Goal: Task Accomplishment & Management: Use online tool/utility

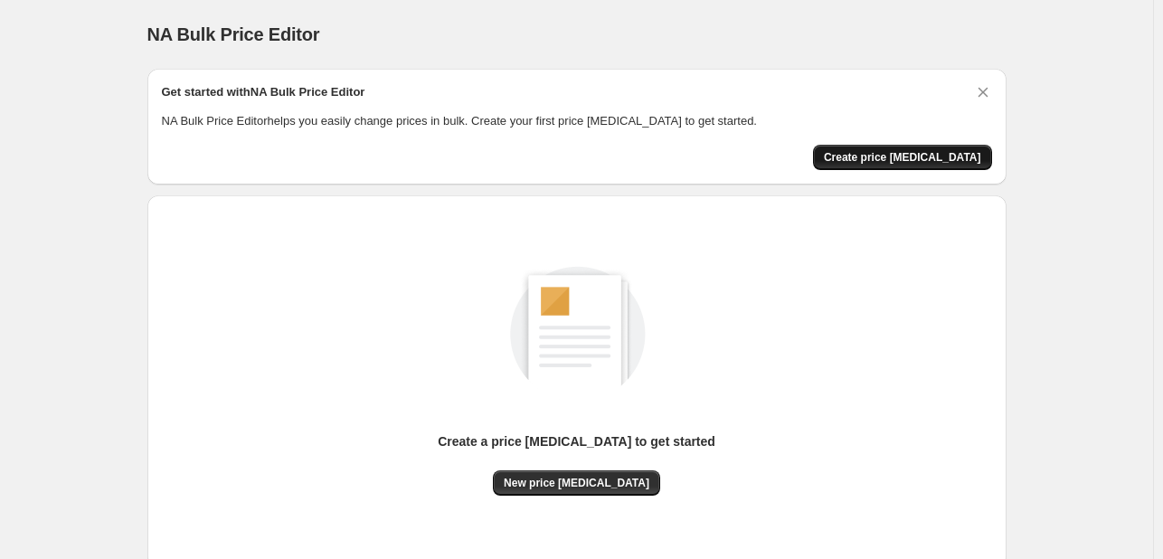
click at [907, 157] on span "Create price change job" at bounding box center [902, 157] width 157 height 14
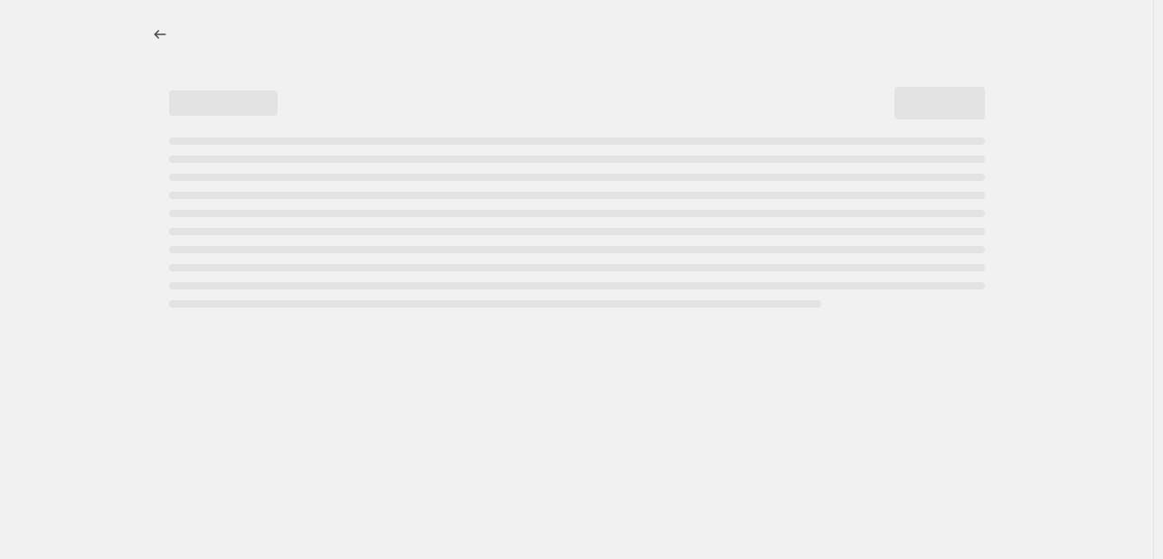
select select "percentage"
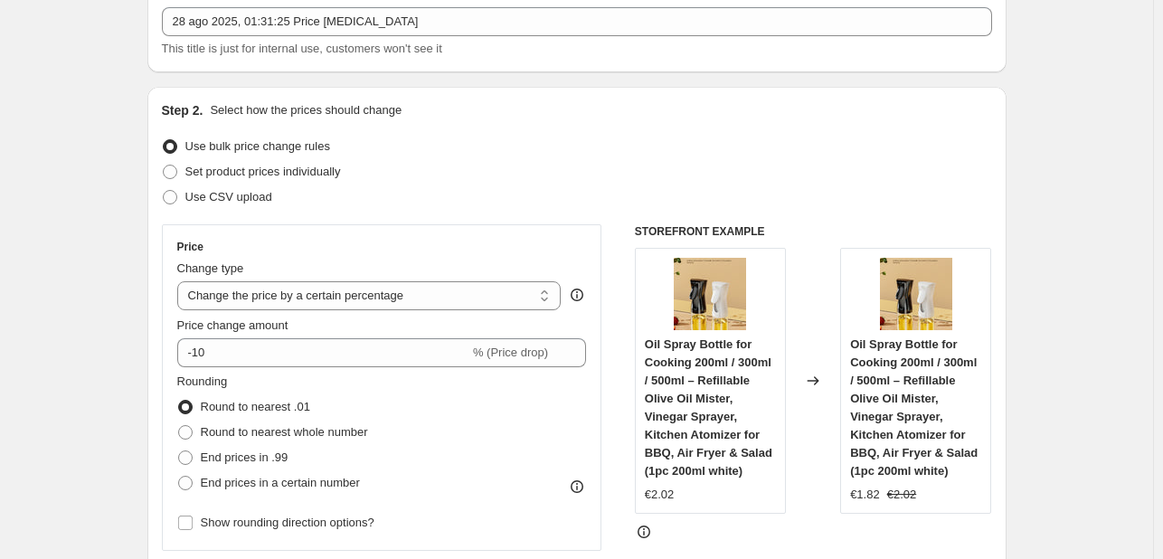
scroll to position [145, 0]
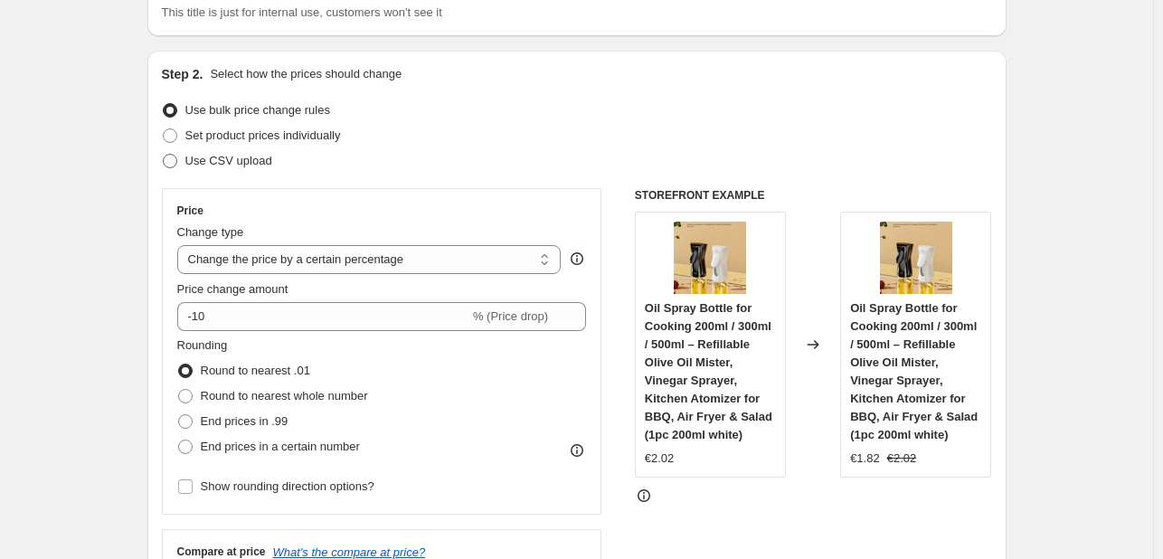
click at [171, 170] on label "Use CSV upload" at bounding box center [217, 160] width 110 height 25
click at [164, 155] on input "Use CSV upload" at bounding box center [163, 154] width 1 height 1
radio input "true"
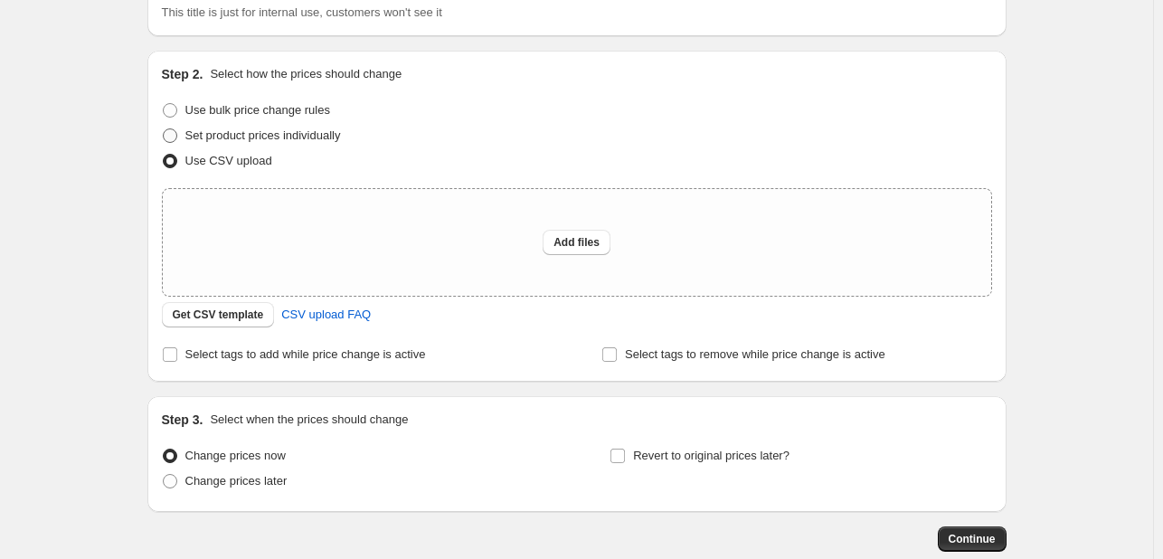
click at [174, 132] on span at bounding box center [170, 135] width 14 height 14
click at [164, 129] on input "Set product prices individually" at bounding box center [163, 128] width 1 height 1
radio input "true"
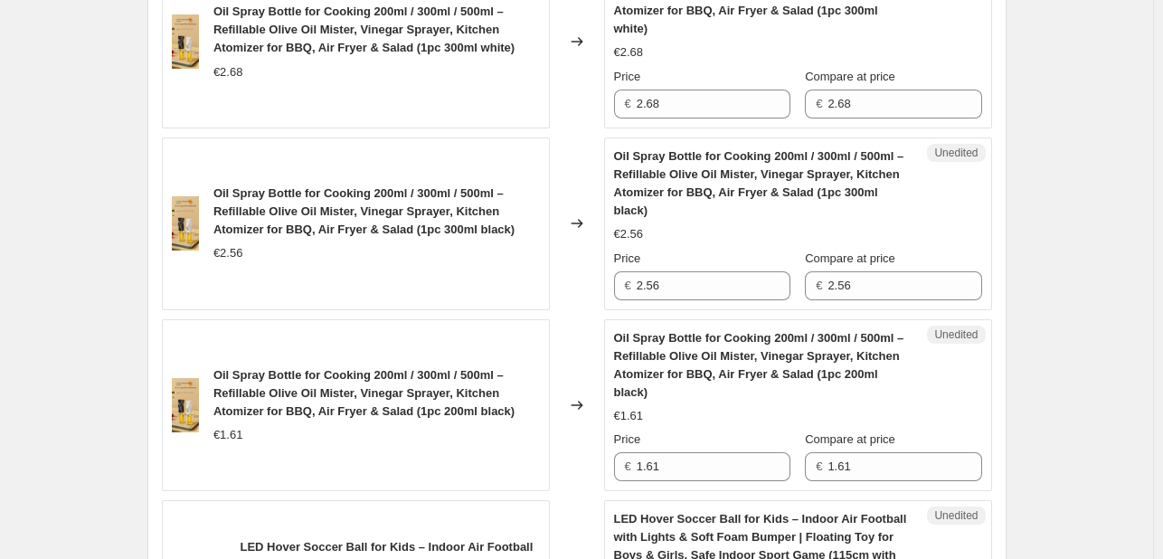
scroll to position [0, 0]
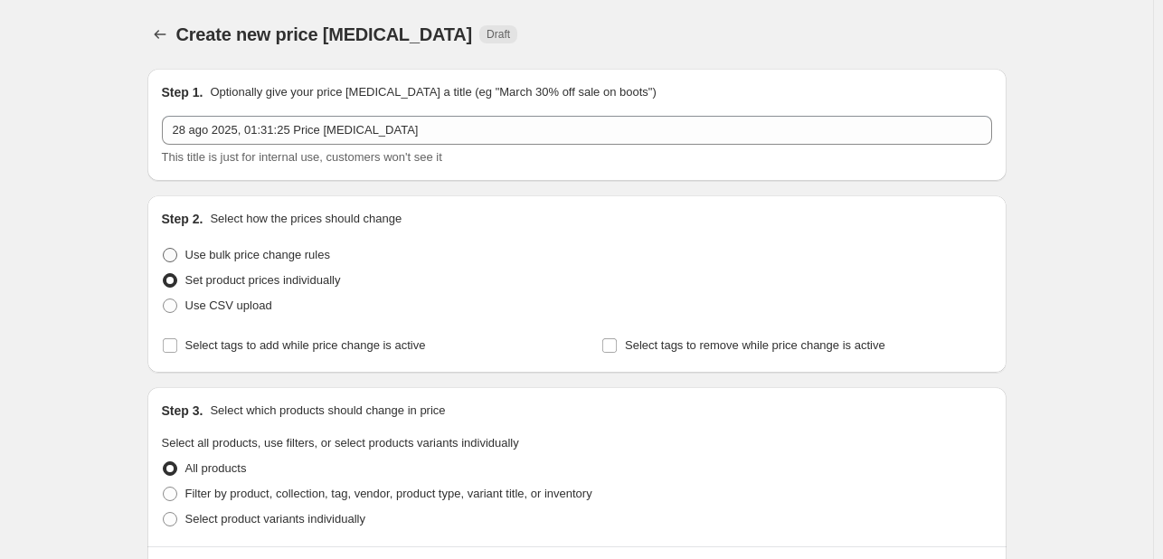
click at [204, 258] on span "Use bulk price change rules" at bounding box center [257, 255] width 145 height 14
click at [164, 249] on input "Use bulk price change rules" at bounding box center [163, 248] width 1 height 1
radio input "true"
select select "percentage"
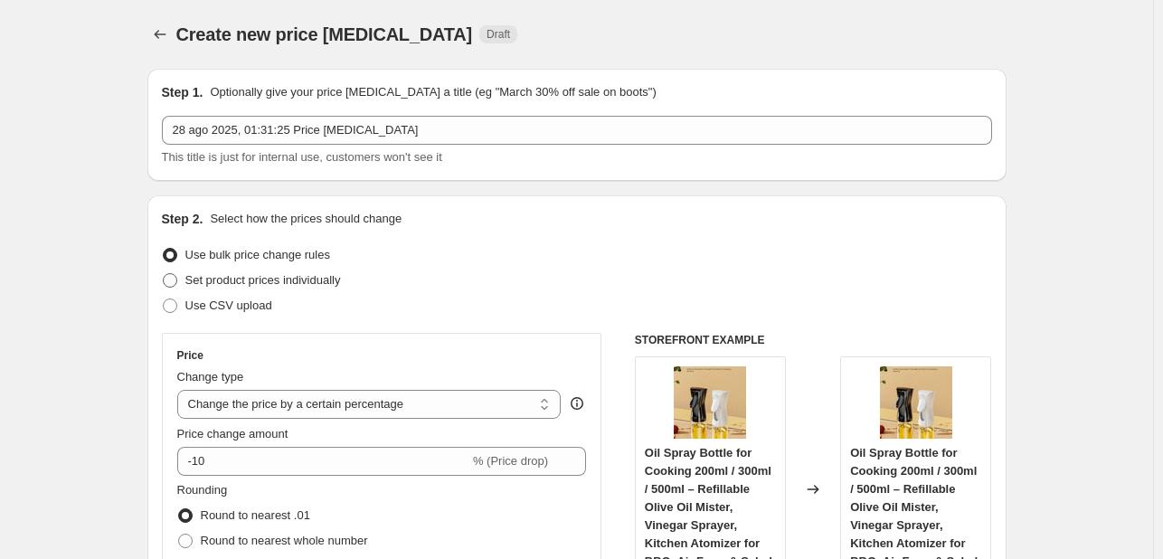
click at [223, 281] on span "Set product prices individually" at bounding box center [263, 280] width 156 height 14
click at [164, 274] on input "Set product prices individually" at bounding box center [163, 273] width 1 height 1
radio input "true"
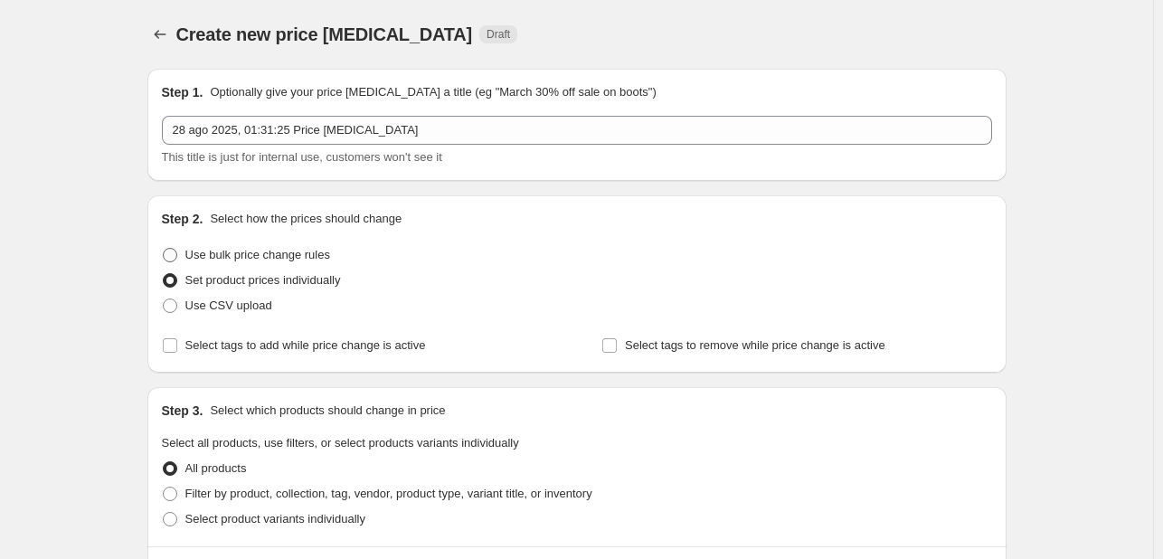
click at [221, 252] on span "Use bulk price change rules" at bounding box center [257, 255] width 145 height 14
click at [164, 249] on input "Use bulk price change rules" at bounding box center [163, 248] width 1 height 1
radio input "true"
select select "percentage"
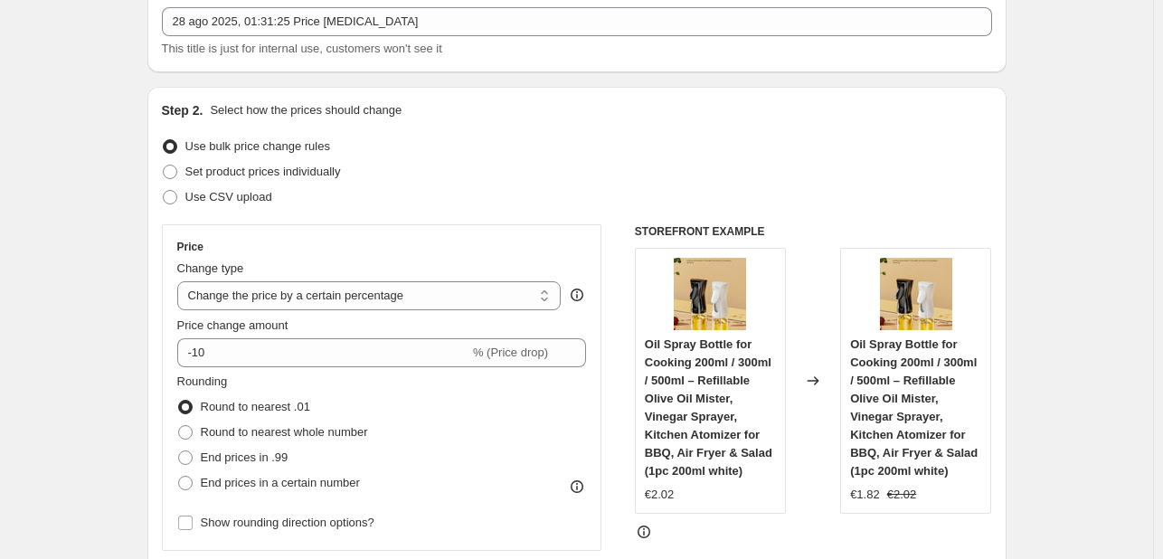
scroll to position [145, 0]
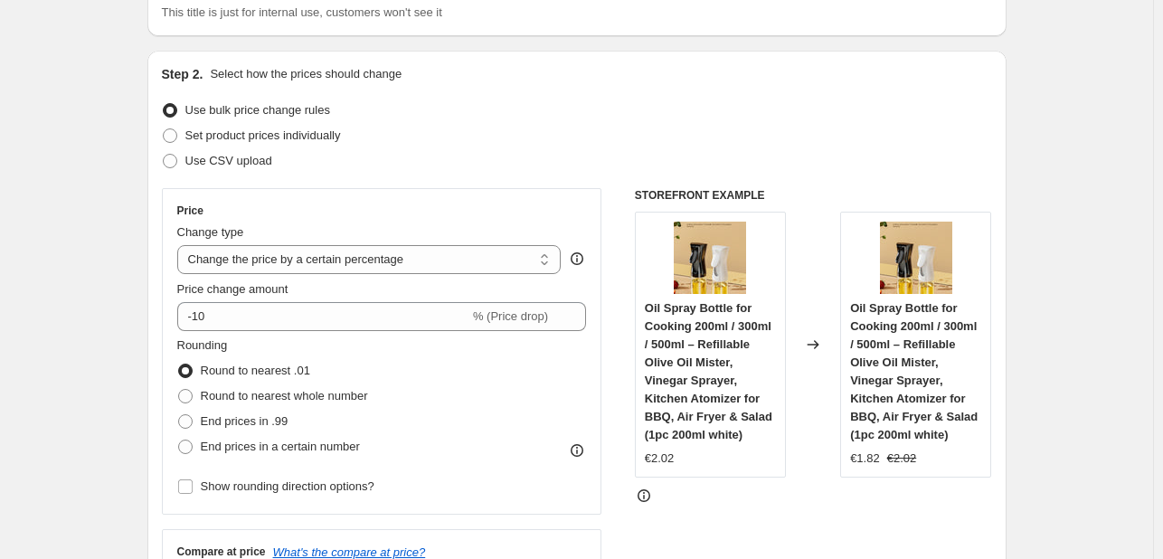
click at [360, 284] on div "Price change amount" at bounding box center [382, 289] width 410 height 18
click at [352, 254] on select "Change the price to a certain amount Change the price by a certain amount Chang…" at bounding box center [369, 259] width 385 height 29
click at [181, 245] on select "Change the price to a certain amount Change the price by a certain amount Chang…" at bounding box center [369, 259] width 385 height 29
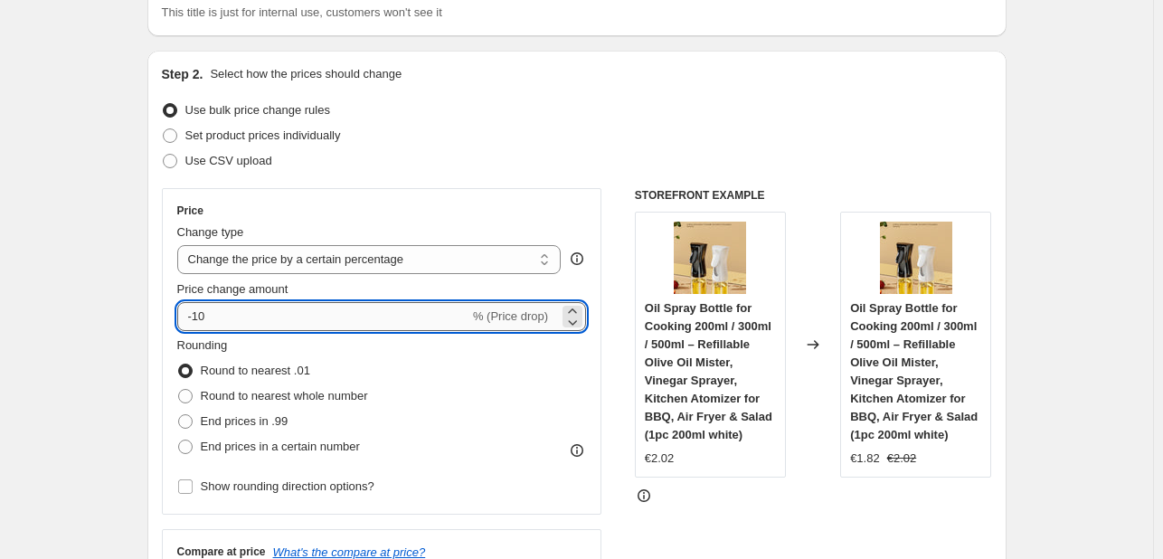
click at [375, 318] on input "-10" at bounding box center [323, 316] width 292 height 29
type input "-1"
type input "3"
type input "1200"
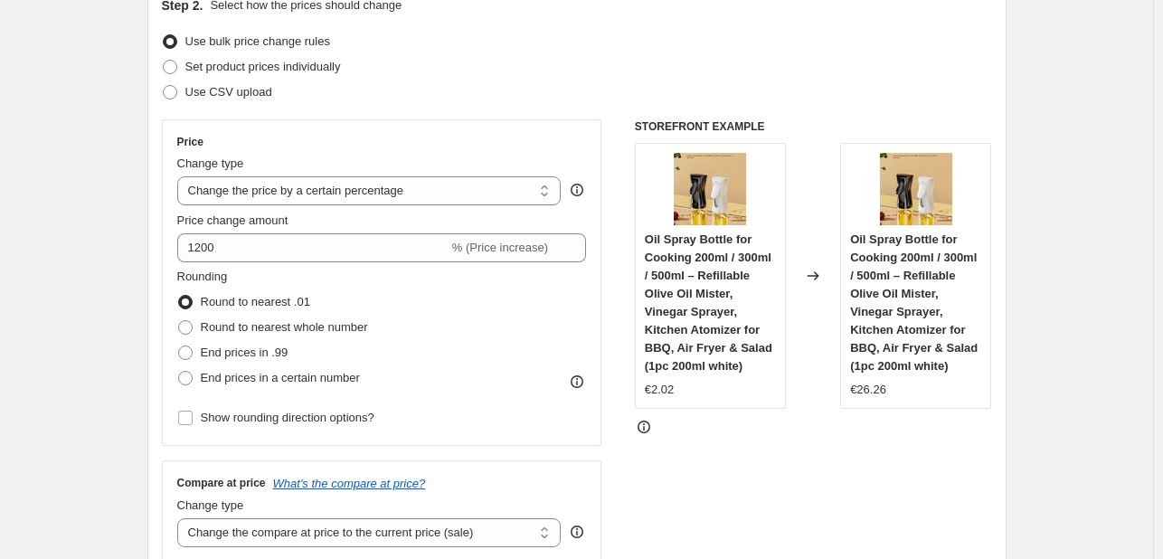
scroll to position [217, 0]
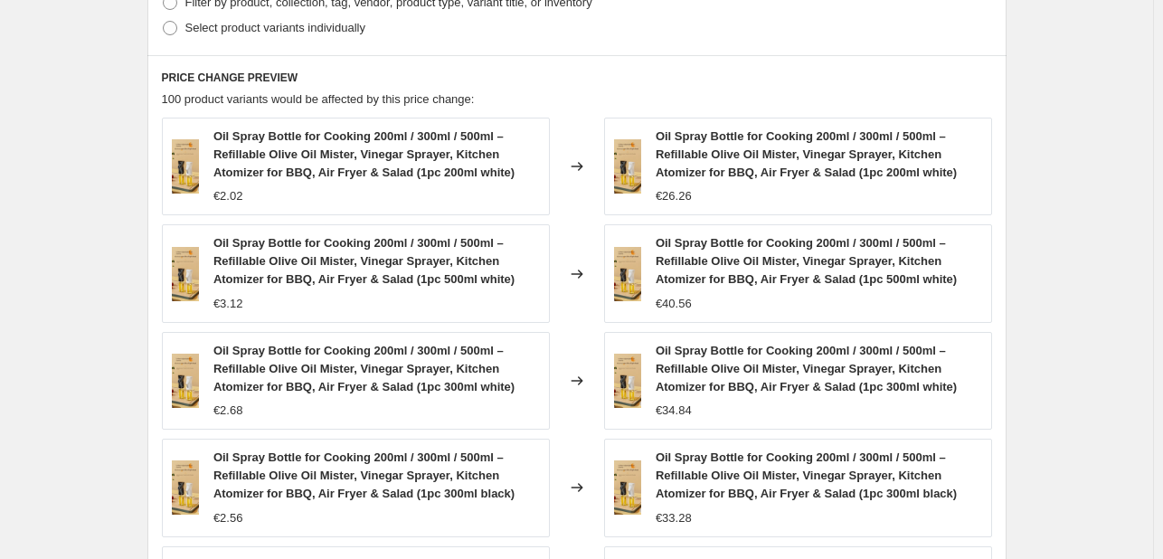
scroll to position [952, 0]
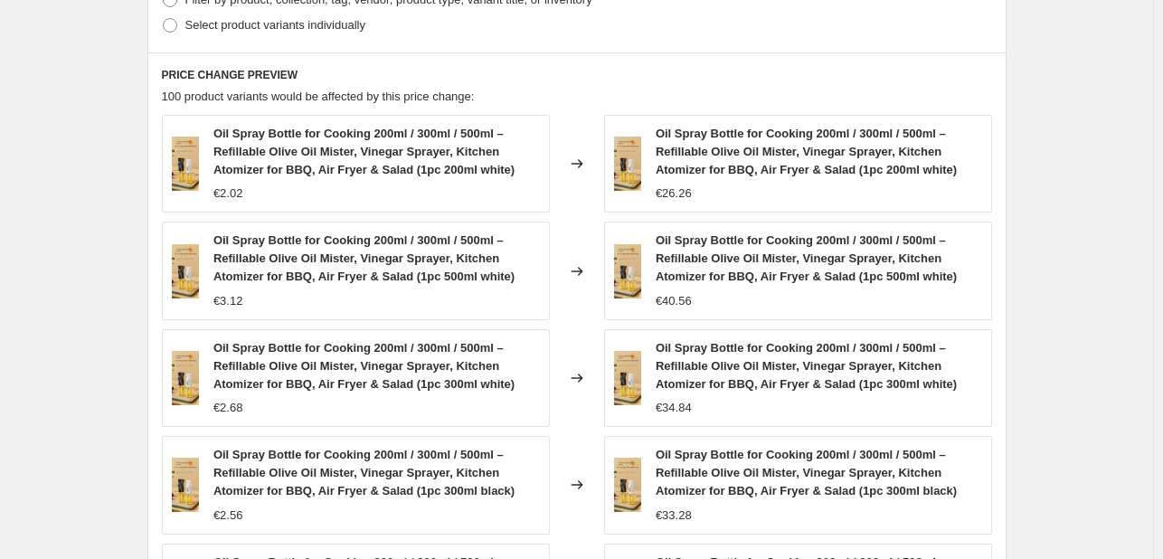
click at [689, 304] on div "€40.56" at bounding box center [674, 301] width 36 height 18
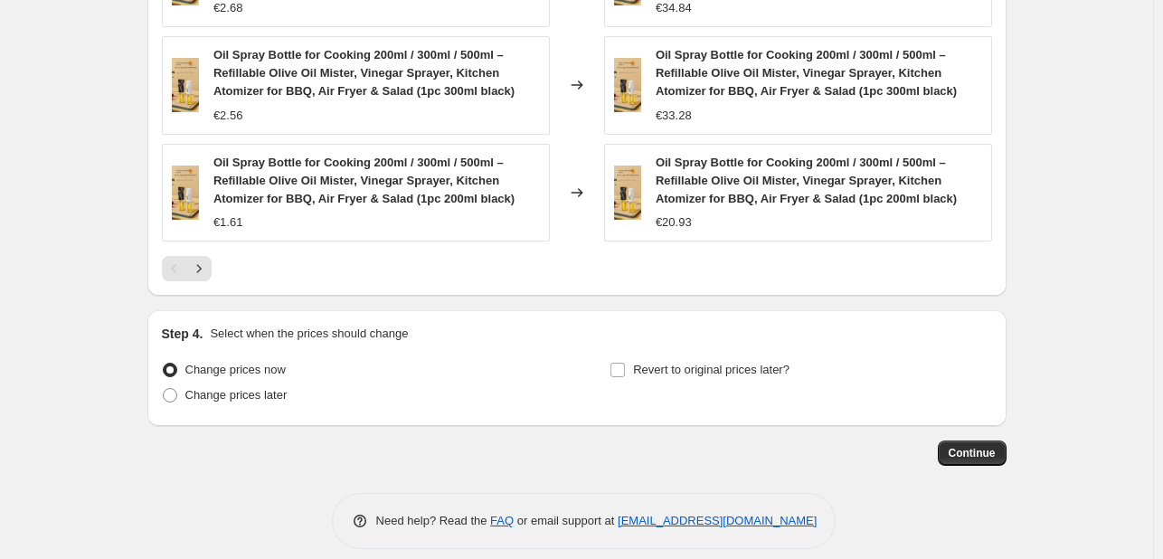
scroll to position [1368, 0]
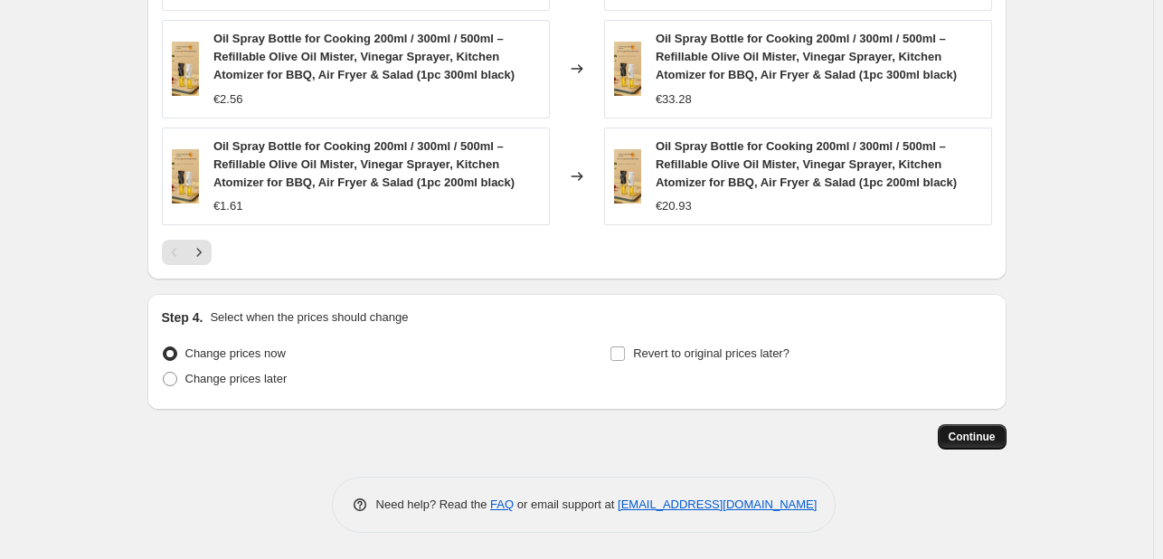
click at [948, 428] on button "Continue" at bounding box center [972, 436] width 69 height 25
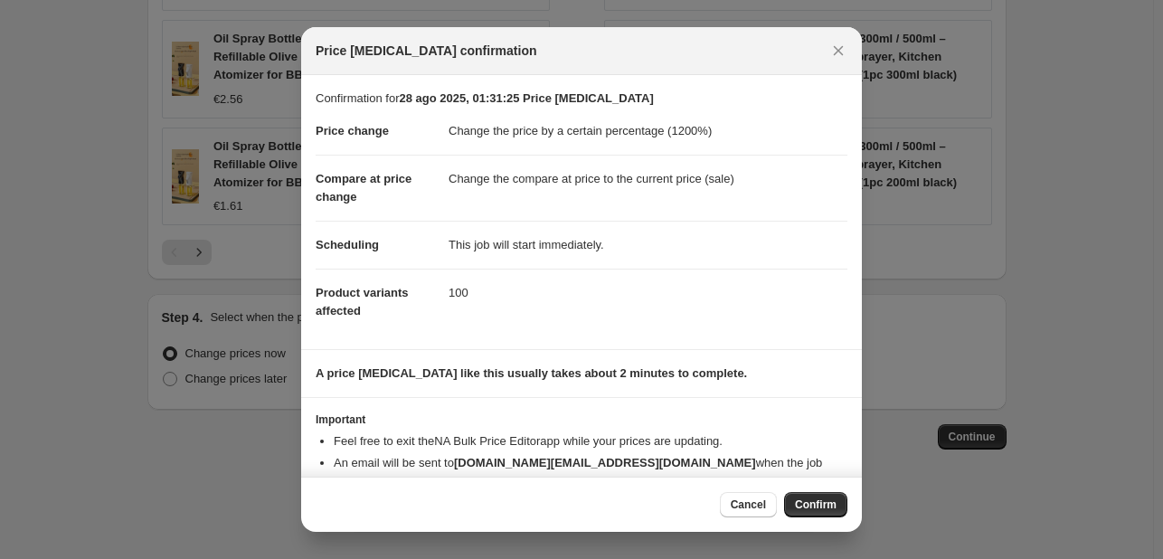
scroll to position [34, 0]
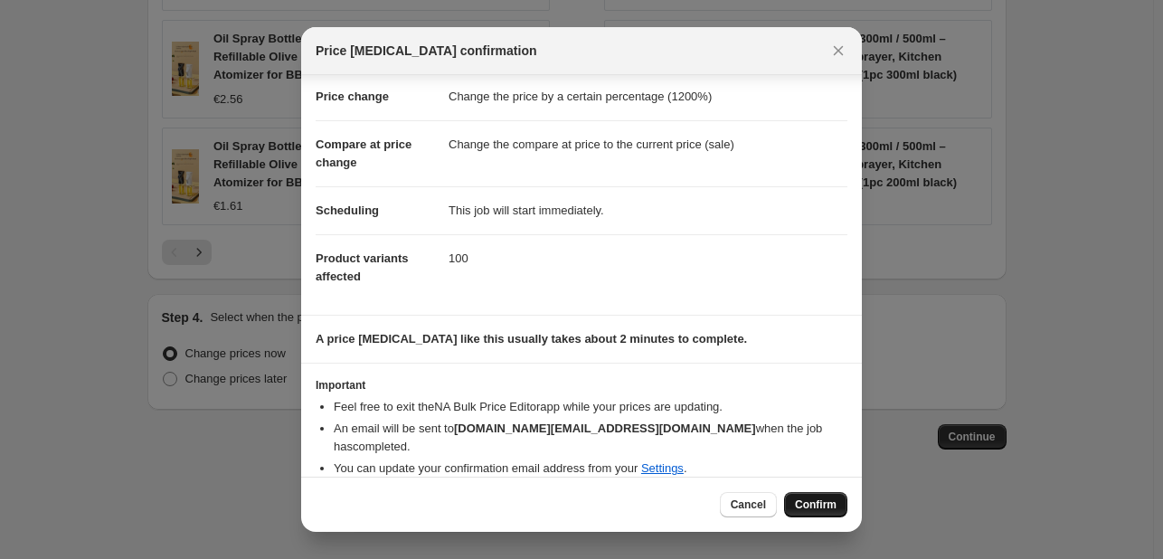
click at [825, 497] on button "Confirm" at bounding box center [815, 504] width 63 height 25
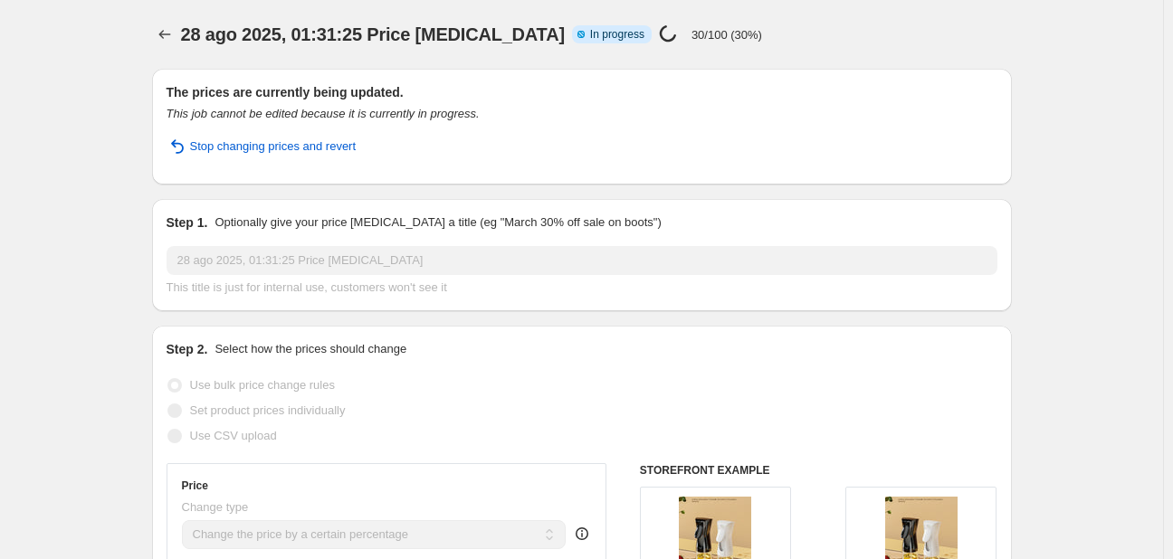
select select "percentage"
